Goal: Information Seeking & Learning: Compare options

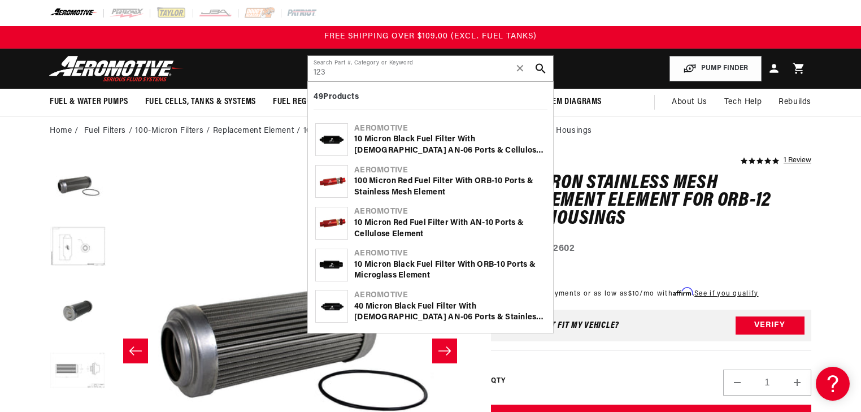
scroll to position [1676, 0]
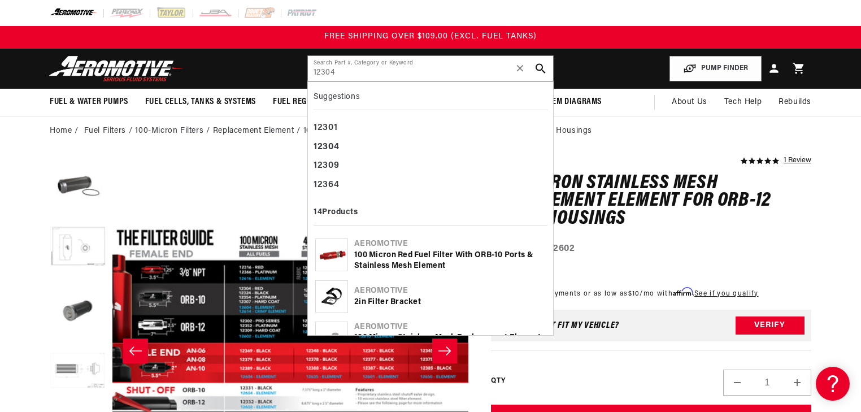
type input "12304"
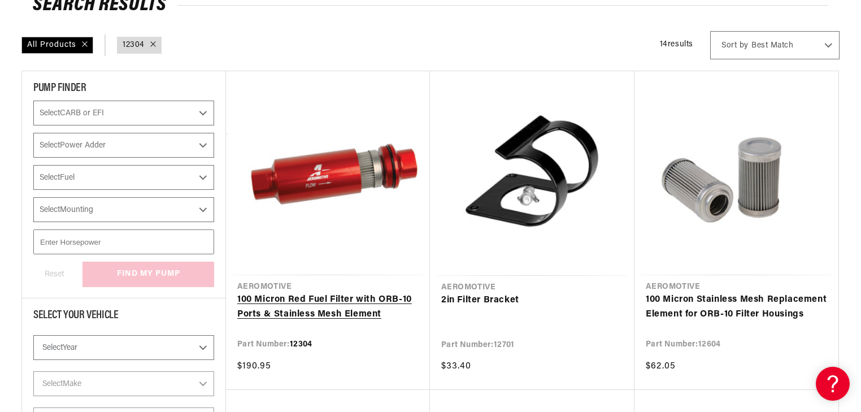
click at [373, 293] on link "100 Micron Red Fuel Filter with ORB-10 Ports & Stainless Mesh Element" at bounding box center [327, 307] width 181 height 29
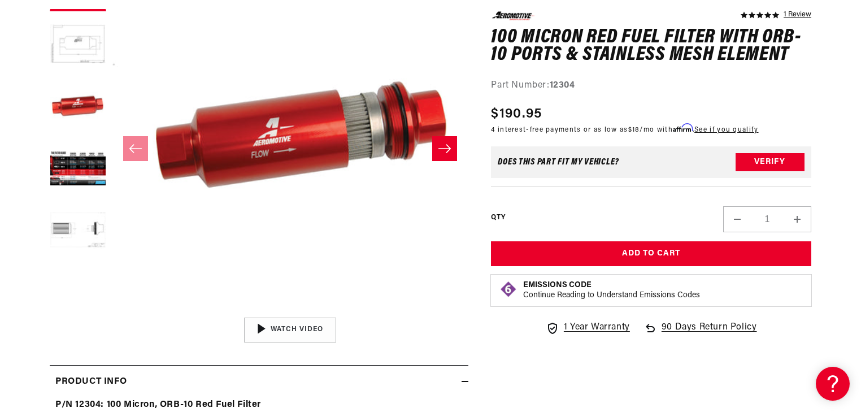
scroll to position [226, 0]
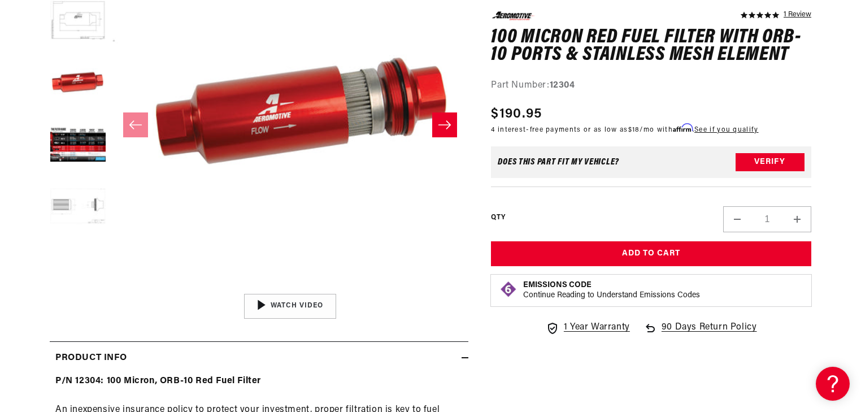
click at [73, 218] on button "Load image 5 in gallery view" at bounding box center [78, 208] width 56 height 56
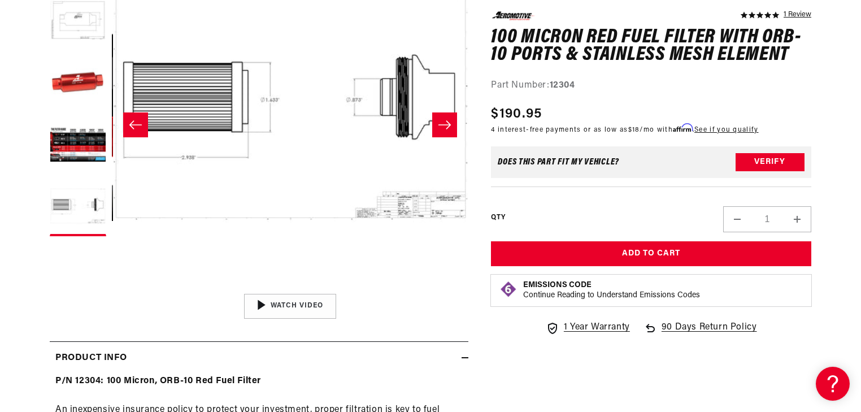
scroll to position [0, 1426]
click at [112, 288] on button "Open media 5 in modal" at bounding box center [112, 288] width 0 height 0
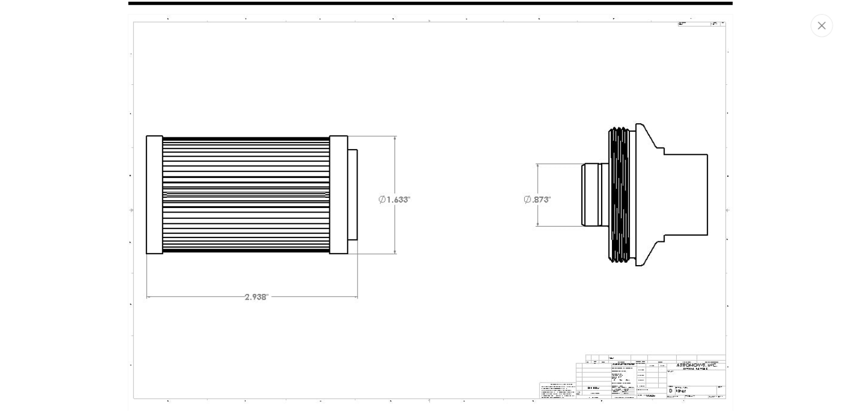
scroll to position [1683, 0]
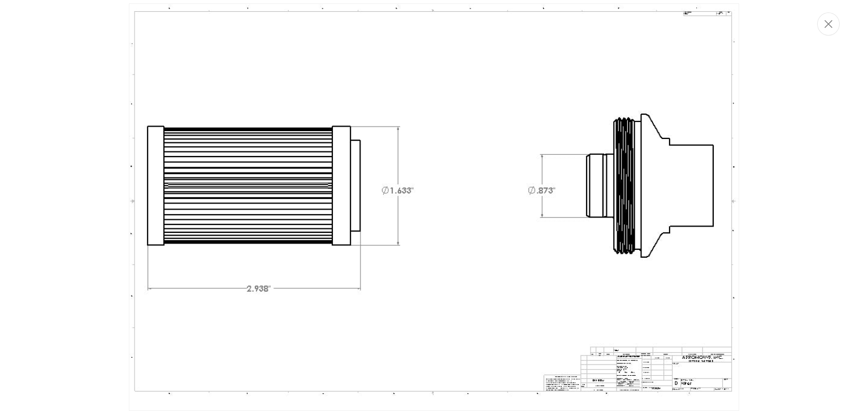
click at [507, 227] on img "Media gallery" at bounding box center [434, 206] width 610 height 407
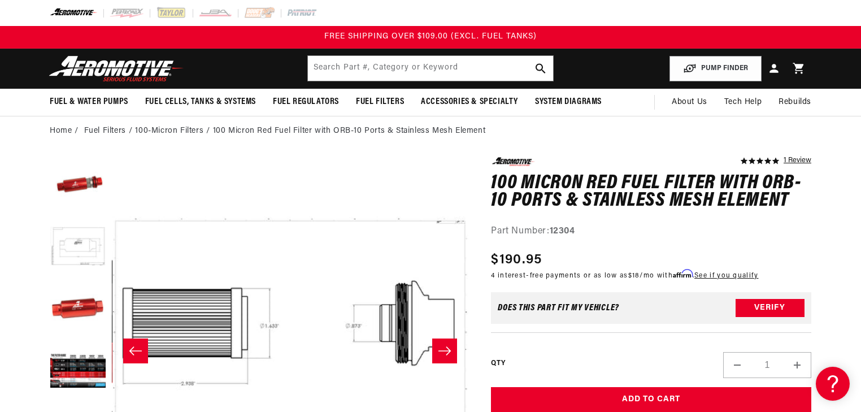
scroll to position [0, 0]
click at [386, 70] on input "text" at bounding box center [430, 68] width 245 height 25
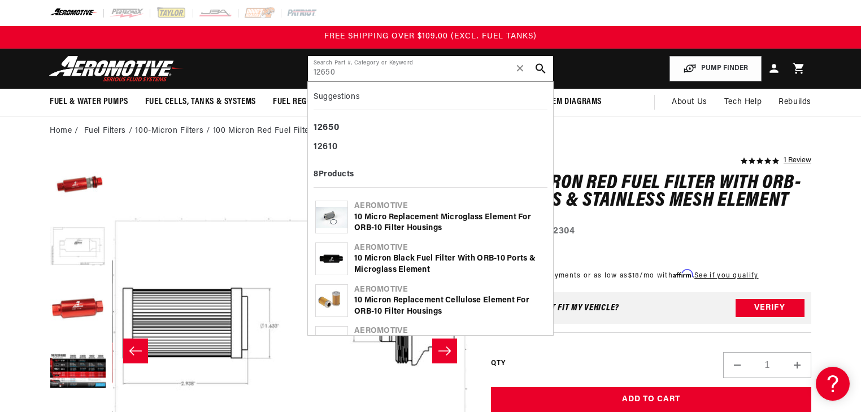
type input "12650"
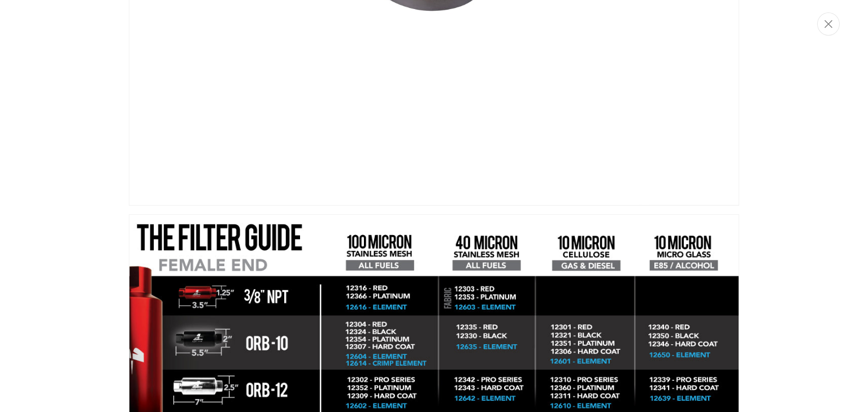
scroll to position [3319, 0]
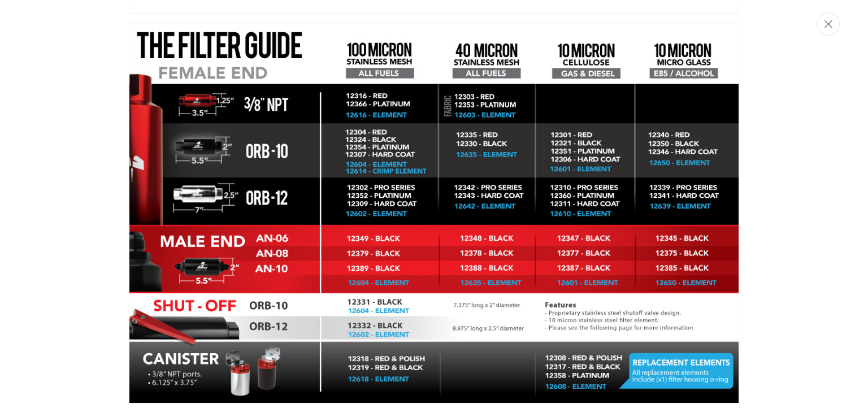
click at [226, 217] on img "Media gallery" at bounding box center [434, 212] width 610 height 381
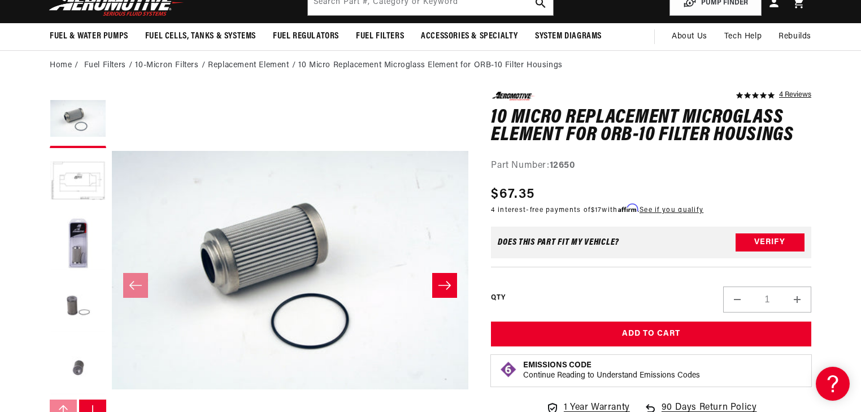
scroll to position [0, 0]
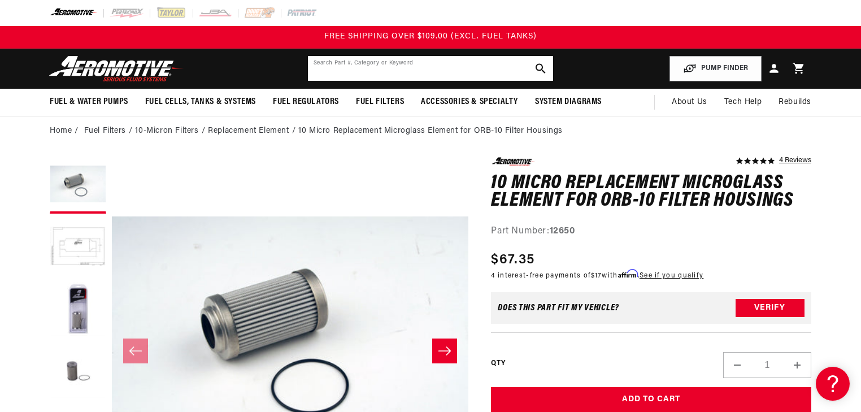
click at [419, 71] on input "text" at bounding box center [430, 68] width 245 height 25
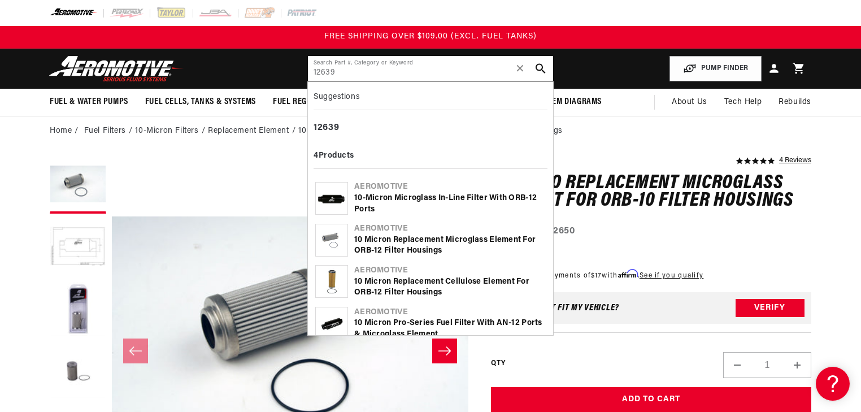
type input "12639"
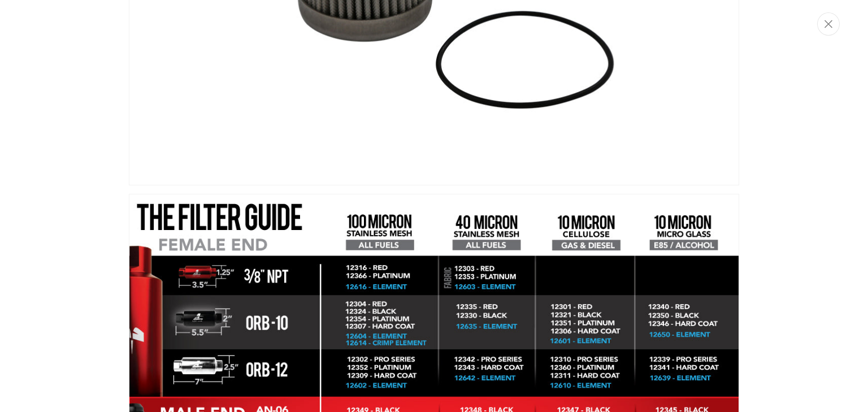
scroll to position [2339, 0]
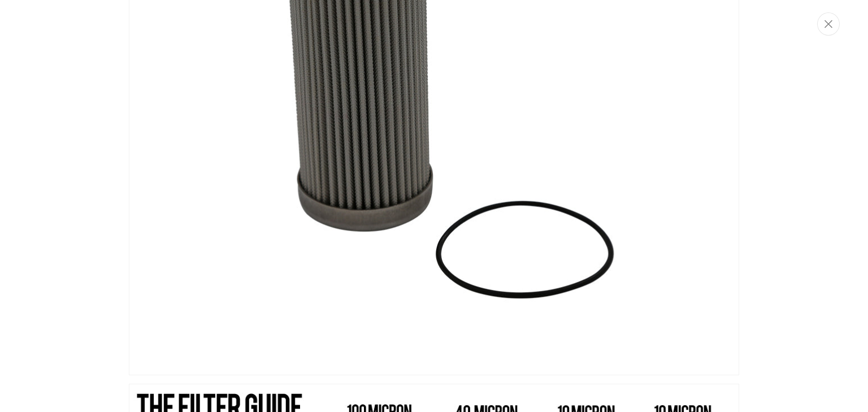
click at [574, 236] on img "Media gallery" at bounding box center [434, 70] width 610 height 610
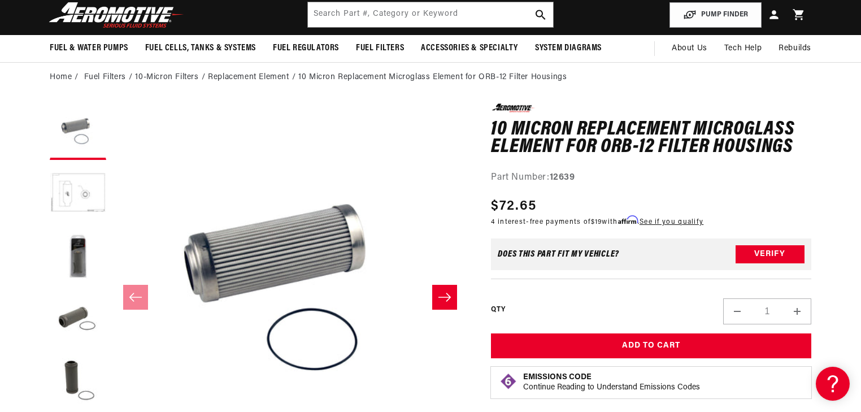
scroll to position [45, 0]
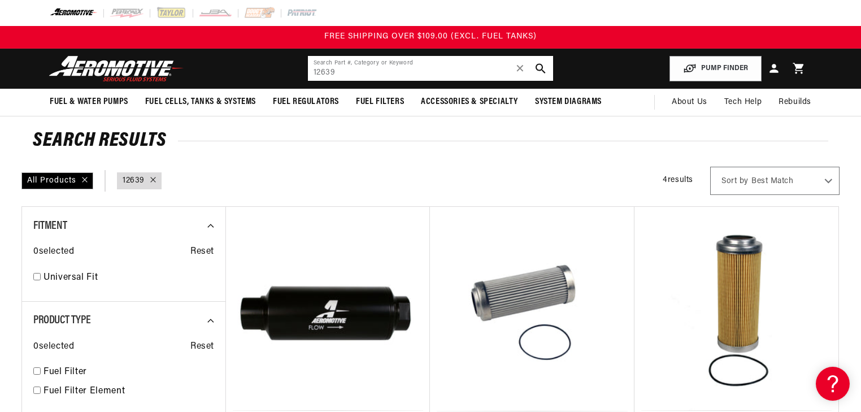
click at [355, 70] on input "12639" at bounding box center [430, 68] width 245 height 25
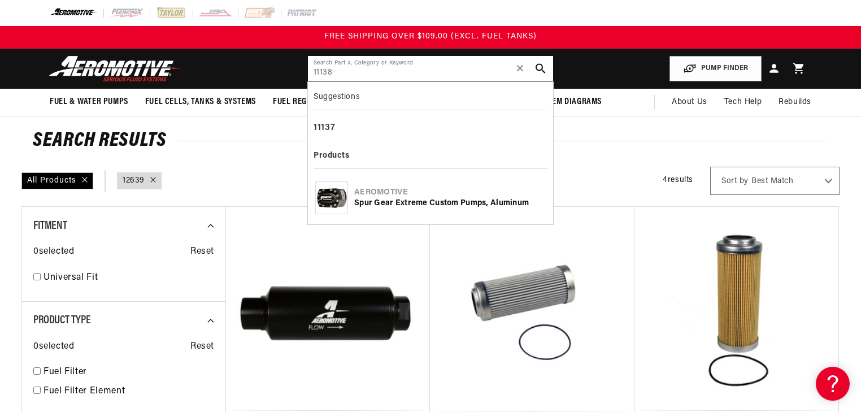
type input "11138"
click at [420, 202] on div "Spur Gear Extreme Custom Pumps, Aluminum" at bounding box center [450, 203] width 192 height 11
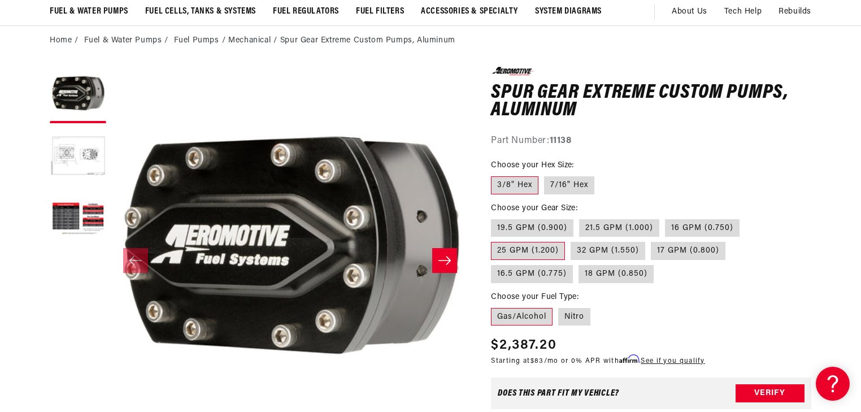
scroll to position [136, 0]
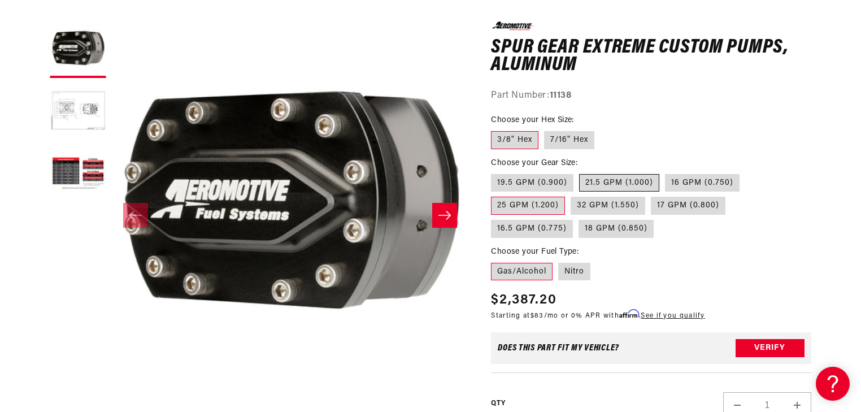
click at [600, 181] on label "21.5 GPM (1.000)" at bounding box center [619, 183] width 80 height 18
click at [580, 172] on input "21.5 GPM (1.000)" at bounding box center [579, 172] width 1 height 1
radio input "true"
click at [530, 203] on label "25 GPM (1.200)" at bounding box center [528, 206] width 74 height 18
click at [745, 172] on input "25 GPM (1.200)" at bounding box center [745, 172] width 1 height 1
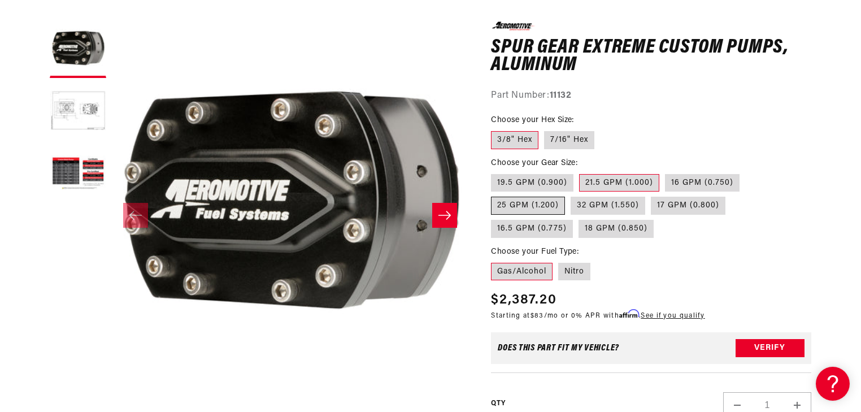
radio input "true"
click at [641, 182] on label "21.5 GPM (1.000)" at bounding box center [619, 183] width 80 height 18
click at [580, 172] on input "21.5 GPM (1.000)" at bounding box center [579, 172] width 1 height 1
radio input "true"
click at [540, 206] on label "25 GPM (1.200)" at bounding box center [528, 206] width 74 height 18
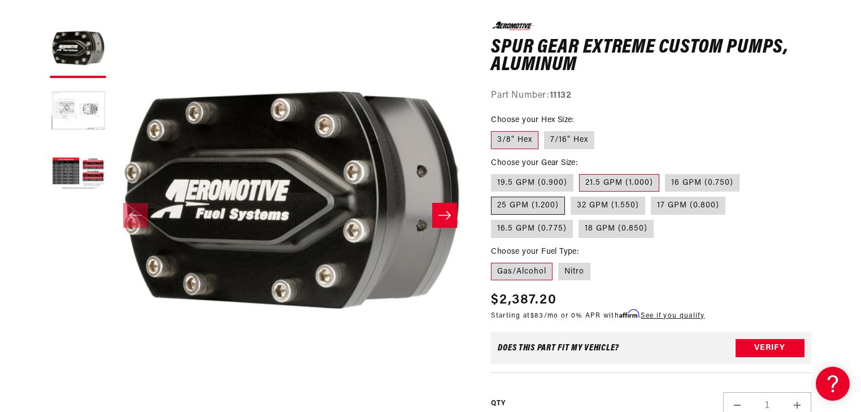
click at [745, 172] on input "25 GPM (1.200)" at bounding box center [745, 172] width 1 height 1
radio input "true"
click at [616, 184] on label "21.5 GPM (1.000)" at bounding box center [619, 183] width 80 height 18
click at [580, 172] on input "21.5 GPM (1.000)" at bounding box center [579, 172] width 1 height 1
radio input "true"
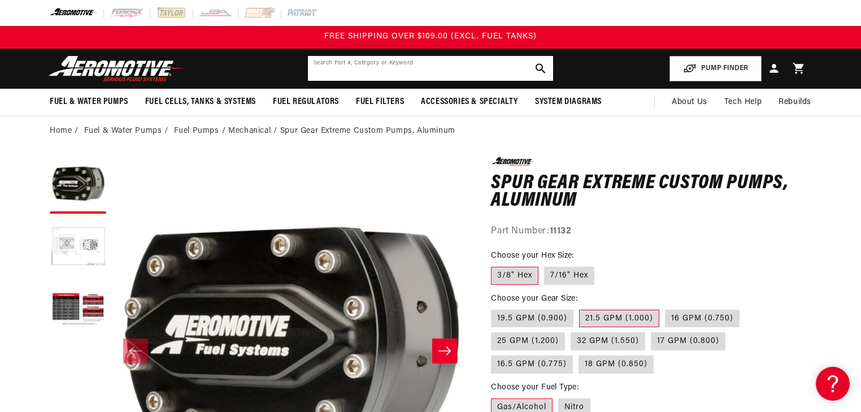
click at [384, 72] on input "text" at bounding box center [430, 68] width 245 height 25
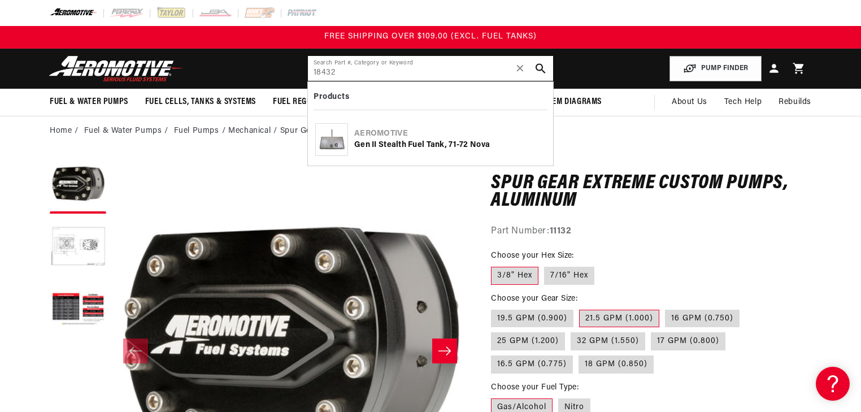
type input "18432"
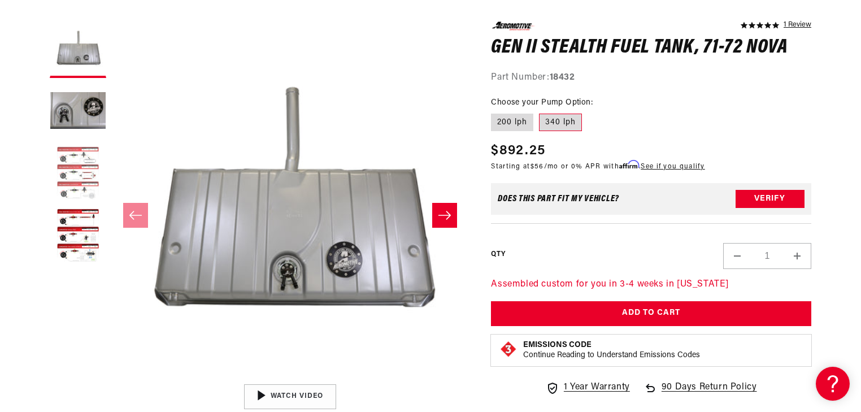
click at [71, 173] on button "Load image 3 in gallery view" at bounding box center [78, 174] width 56 height 56
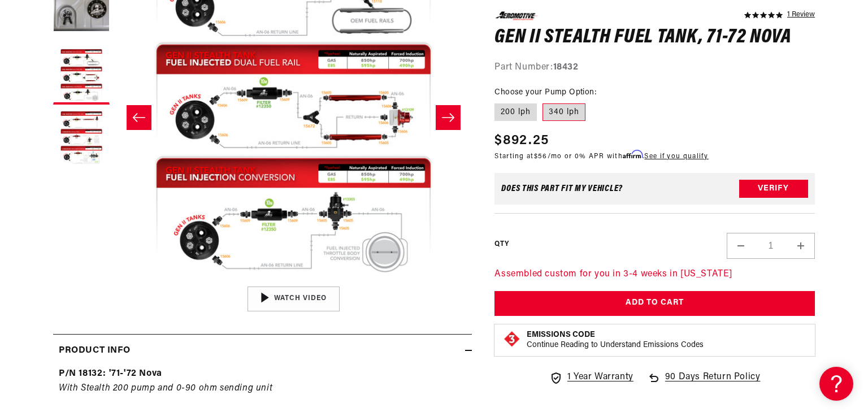
scroll to position [226, 0]
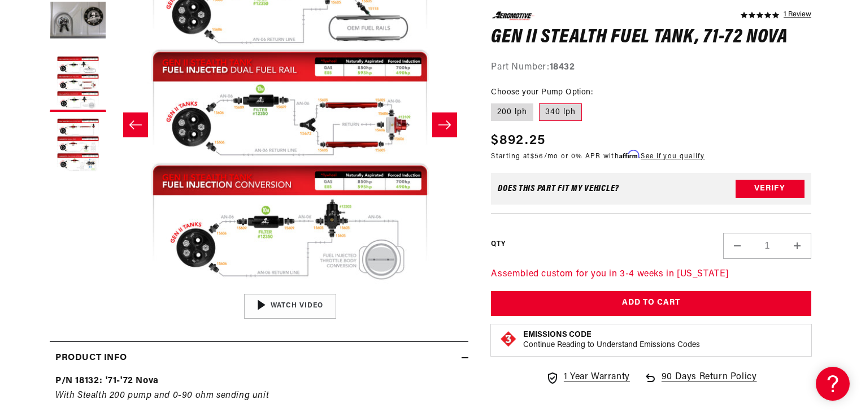
click at [112, 288] on button "Open media 3 in modal" at bounding box center [112, 288] width 0 height 0
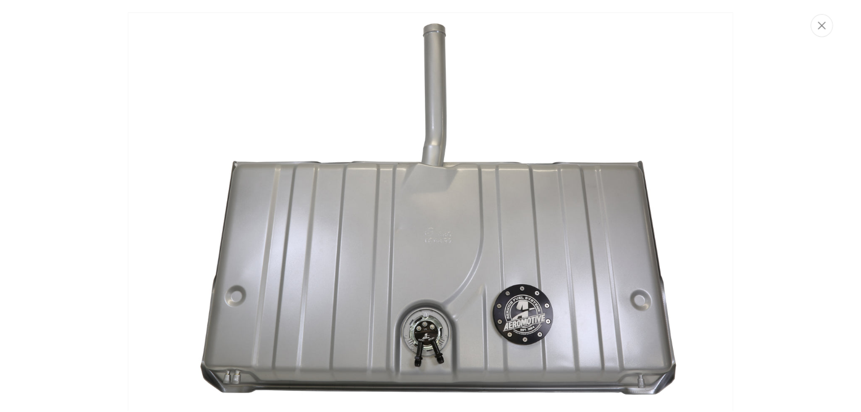
scroll to position [0, 0]
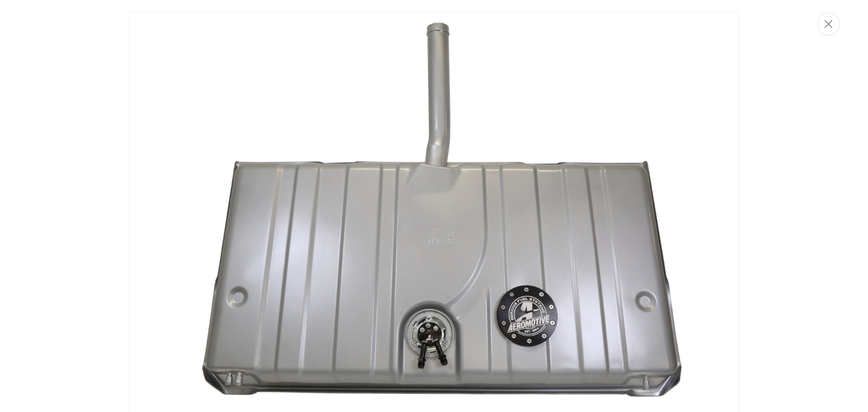
click at [426, 212] on img "Media gallery" at bounding box center [434, 214] width 610 height 407
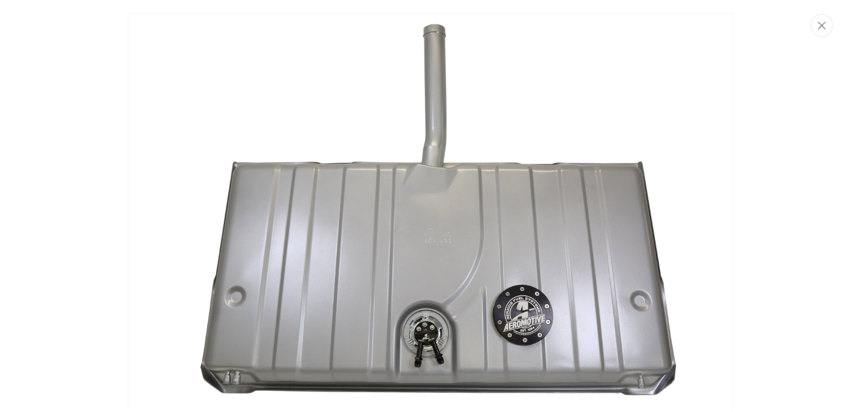
scroll to position [0, 713]
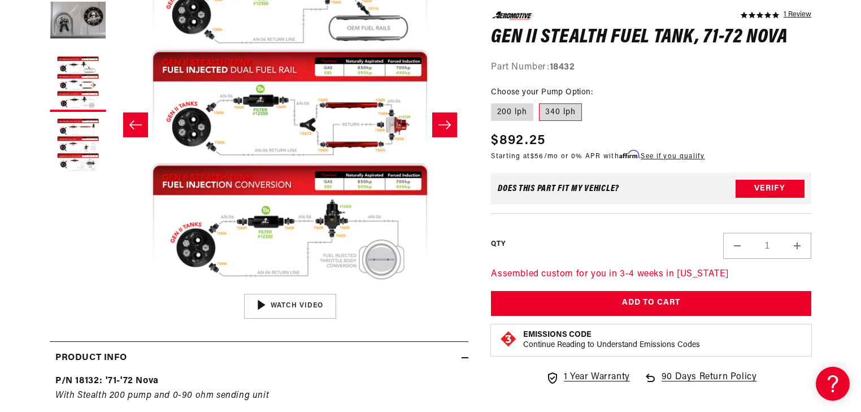
click at [112, 288] on button "Open media 3 in modal" at bounding box center [112, 288] width 0 height 0
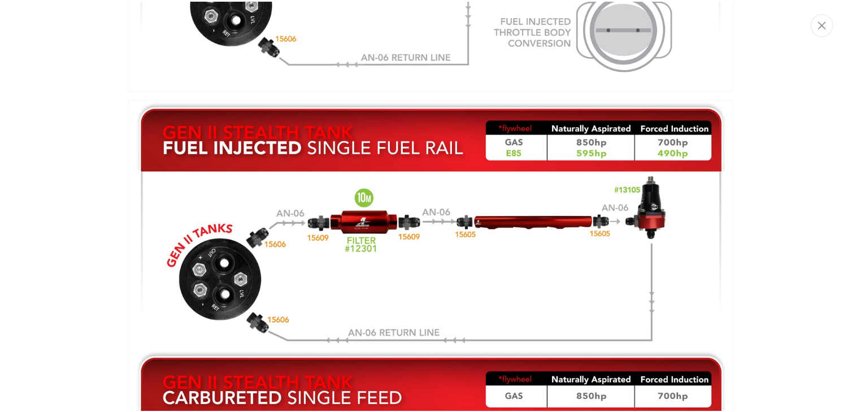
scroll to position [1785, 0]
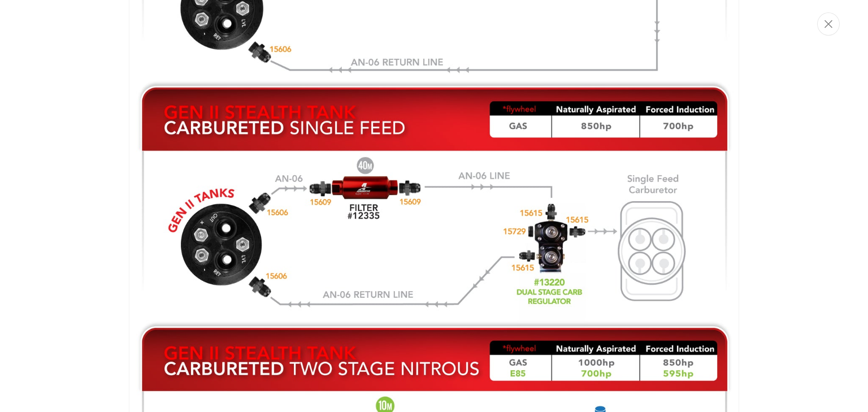
click at [313, 201] on img "Media gallery" at bounding box center [434, 209] width 610 height 762
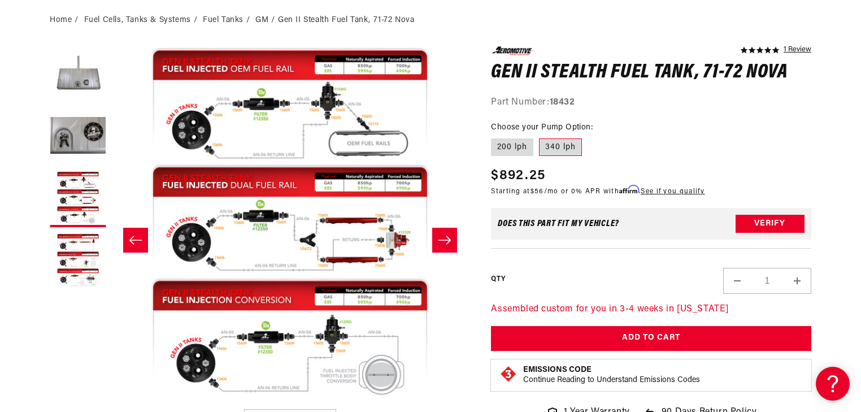
scroll to position [136, 0]
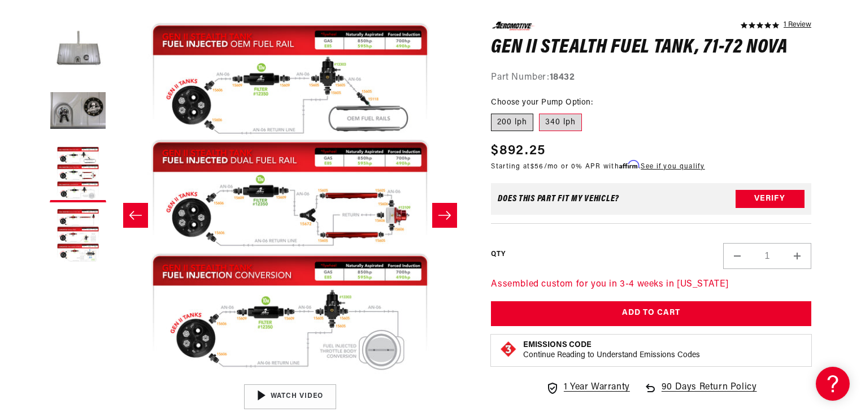
click at [511, 122] on label "200 lph" at bounding box center [512, 123] width 42 height 18
click at [494, 112] on input "200 lph" at bounding box center [494, 111] width 1 height 1
radio input "true"
click at [564, 125] on label "340 lph" at bounding box center [560, 123] width 43 height 18
click at [539, 112] on input "340 lph" at bounding box center [539, 111] width 1 height 1
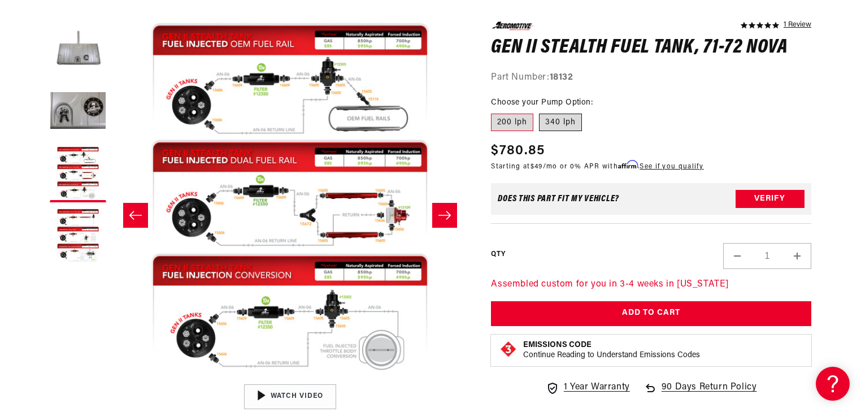
radio input "true"
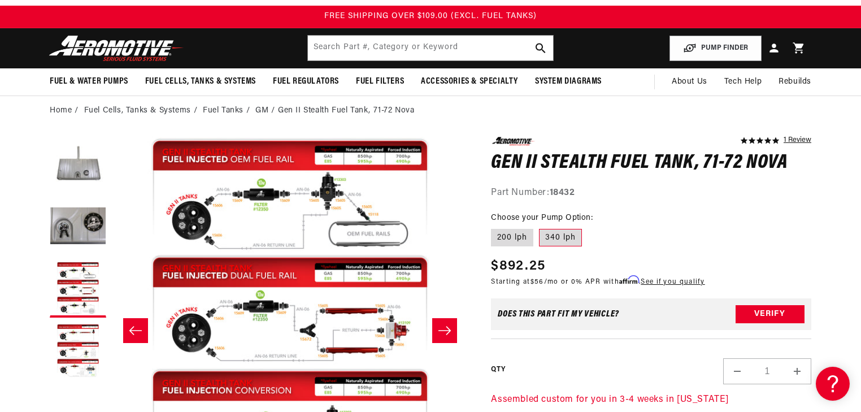
scroll to position [45, 0]
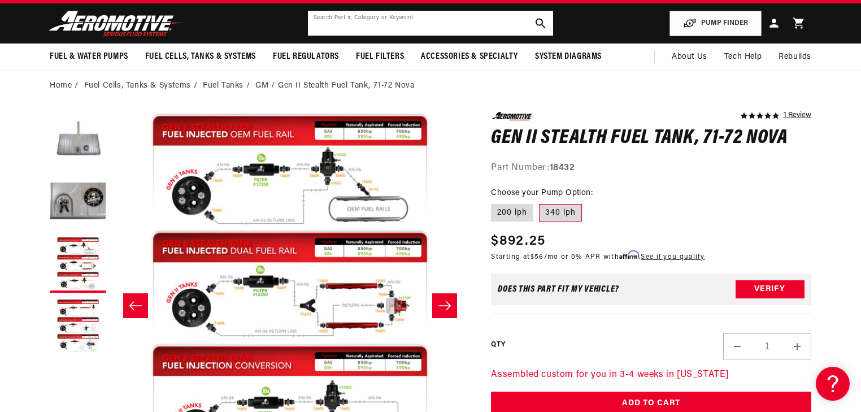
click at [454, 29] on input "text" at bounding box center [430, 23] width 245 height 25
type input "18731"
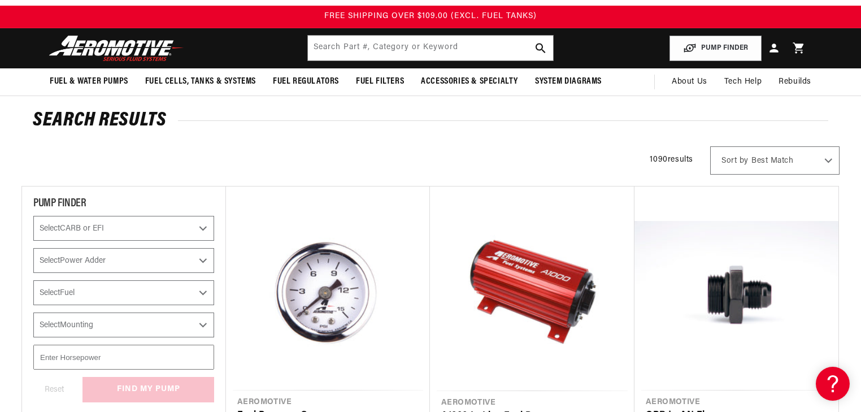
scroll to position [45, 0]
